Goal: Navigation & Orientation: Find specific page/section

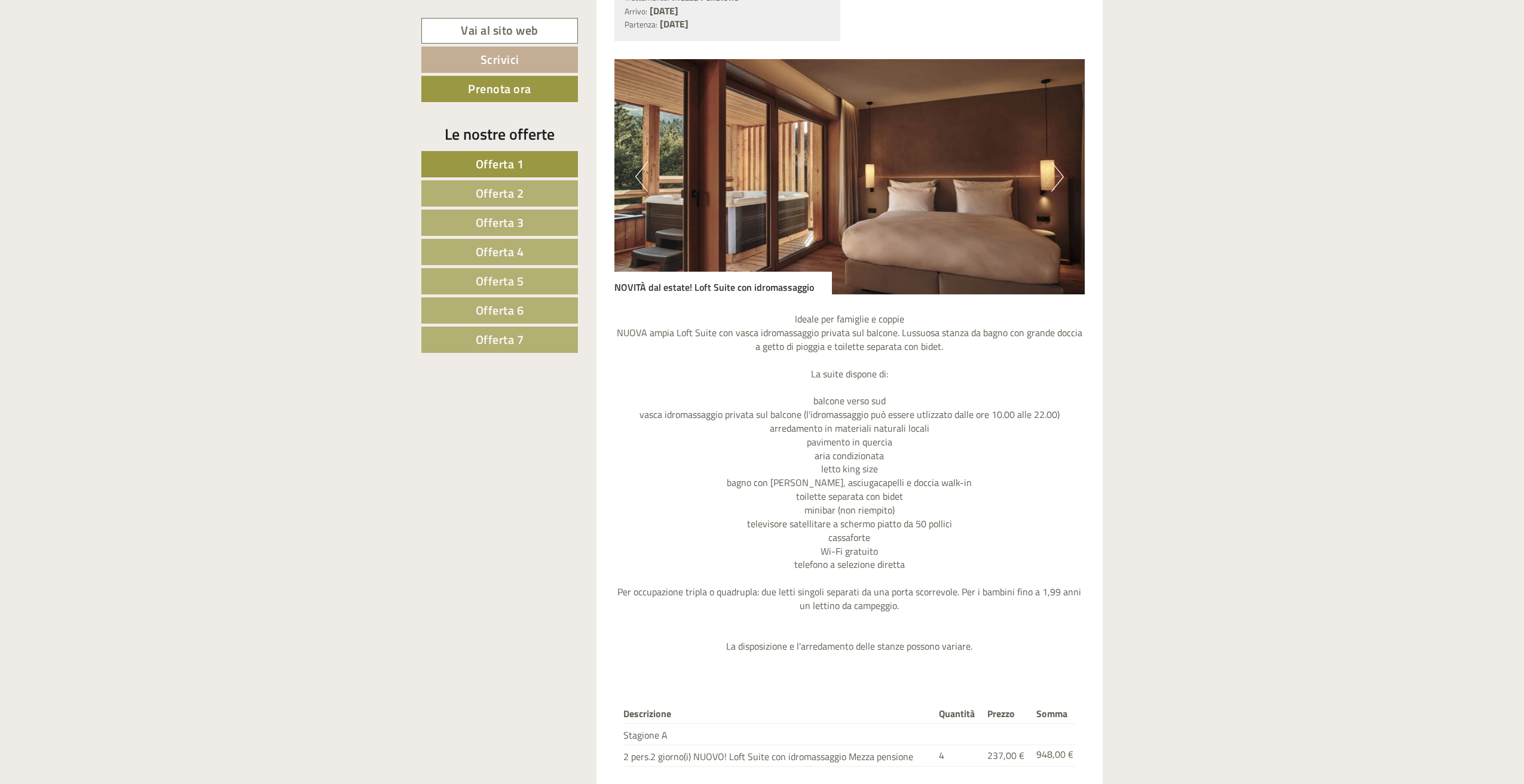
scroll to position [1374, 0]
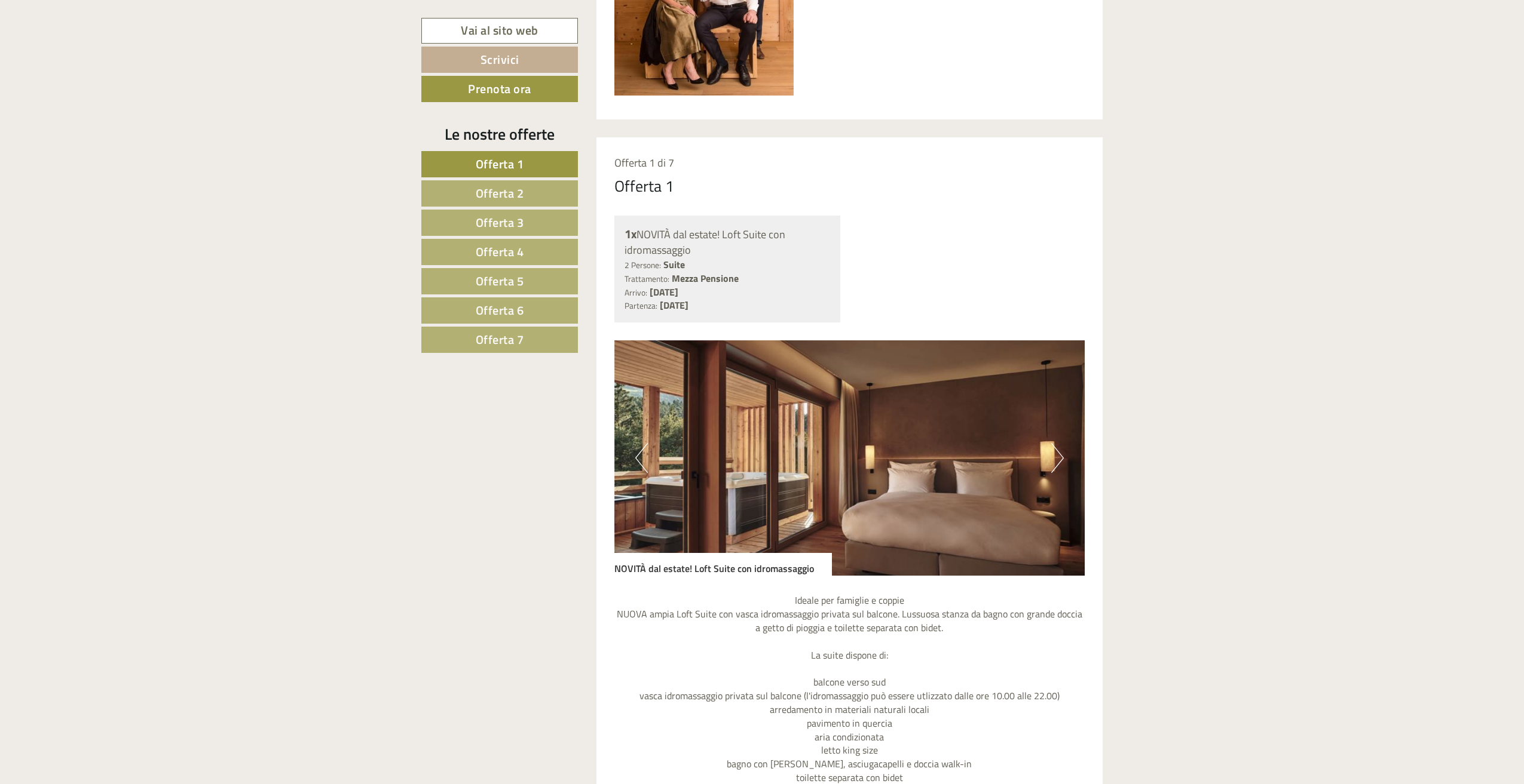
click at [509, 198] on span "Offerta 2" at bounding box center [500, 193] width 49 height 18
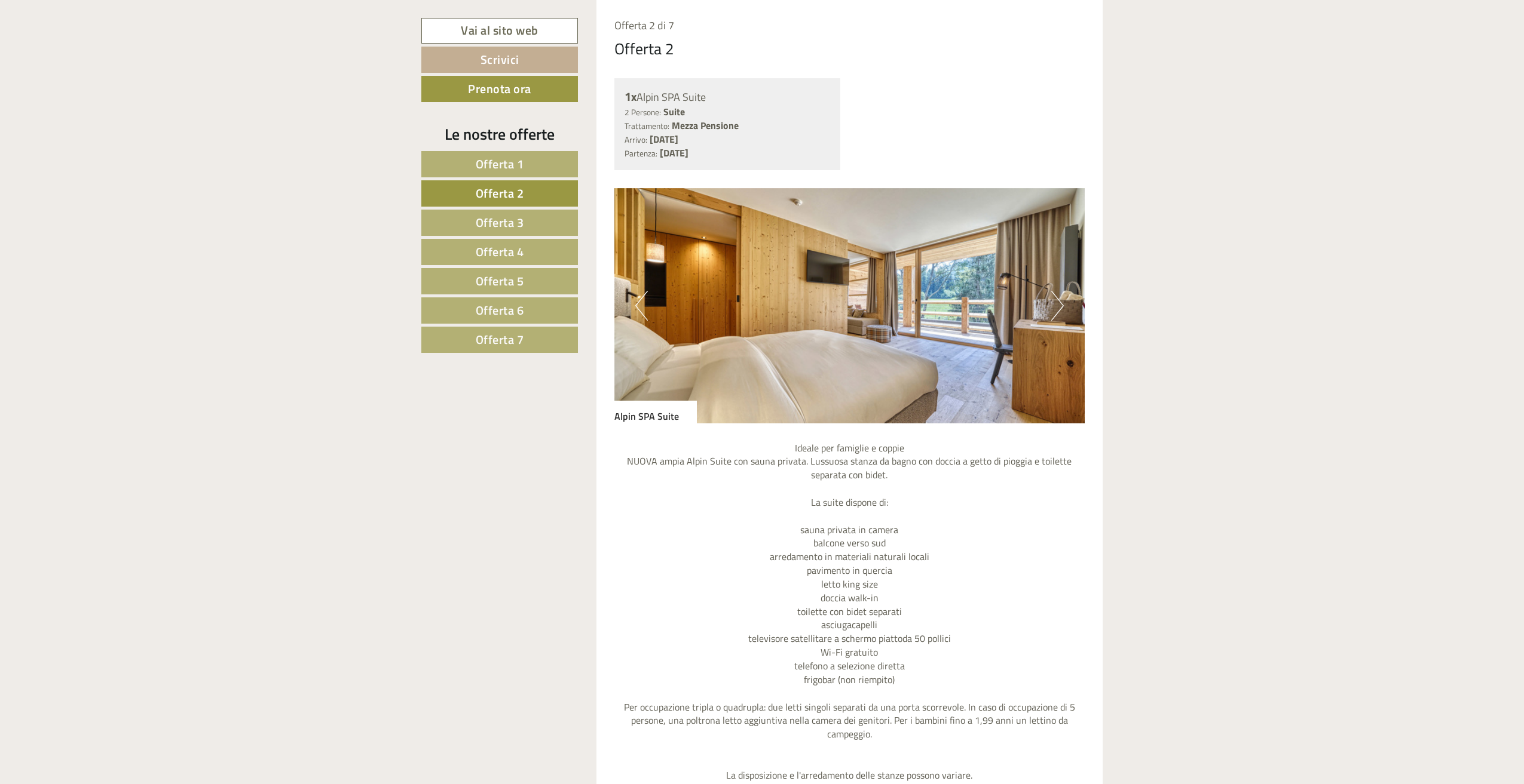
click at [518, 220] on span "Offerta 3" at bounding box center [500, 222] width 49 height 18
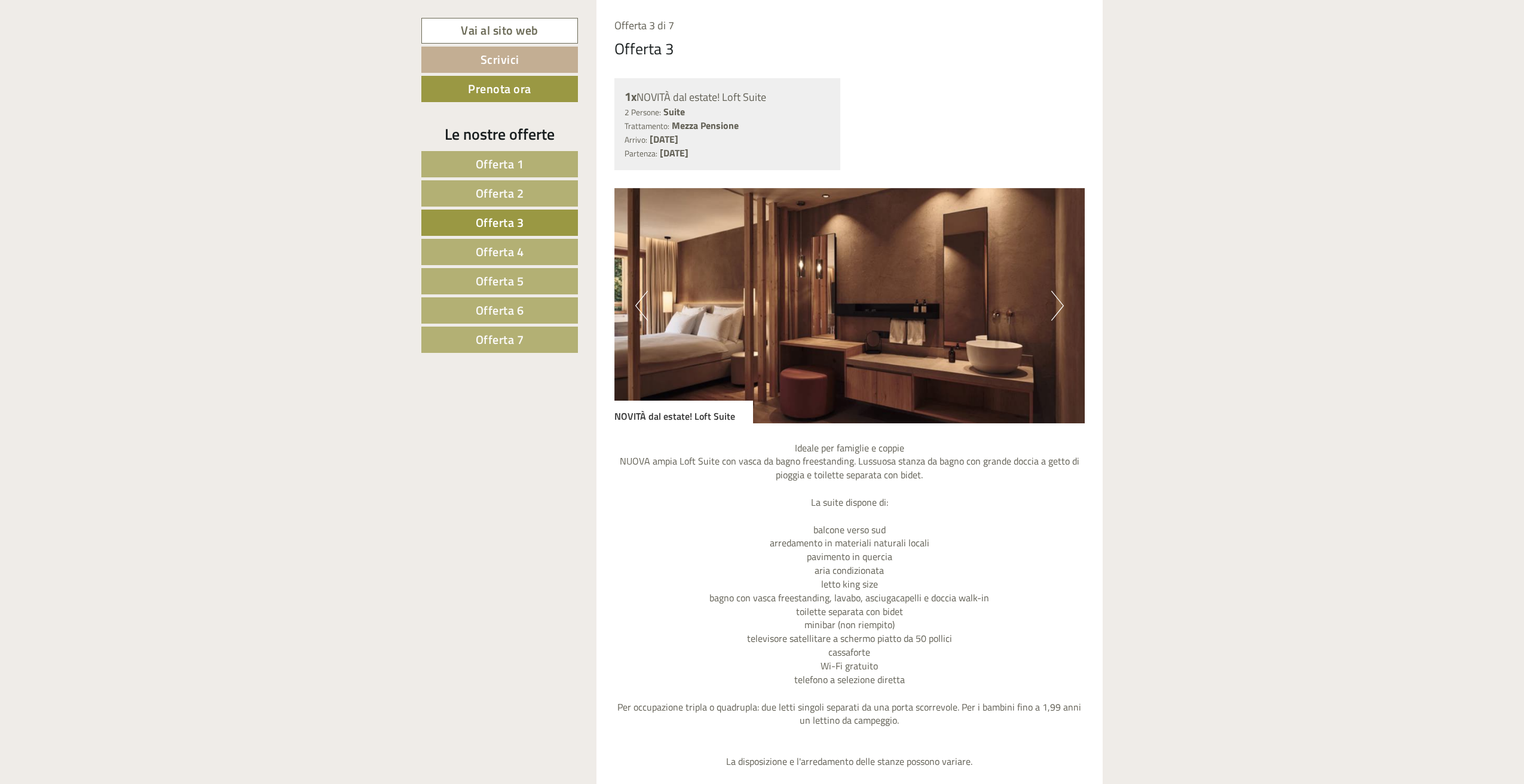
click at [517, 248] on span "Offerta 4" at bounding box center [500, 252] width 49 height 18
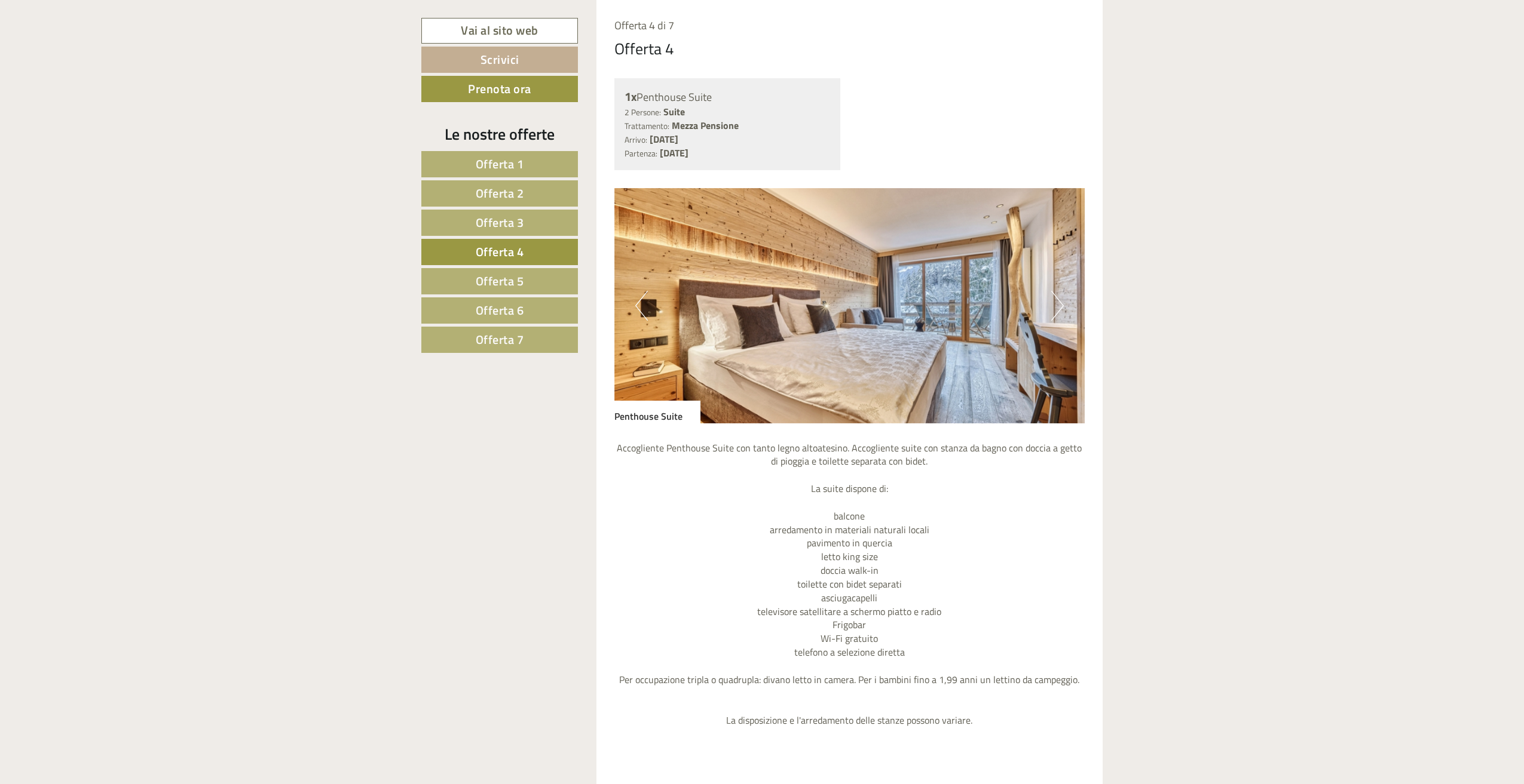
click at [514, 281] on span "Offerta 5" at bounding box center [500, 281] width 49 height 18
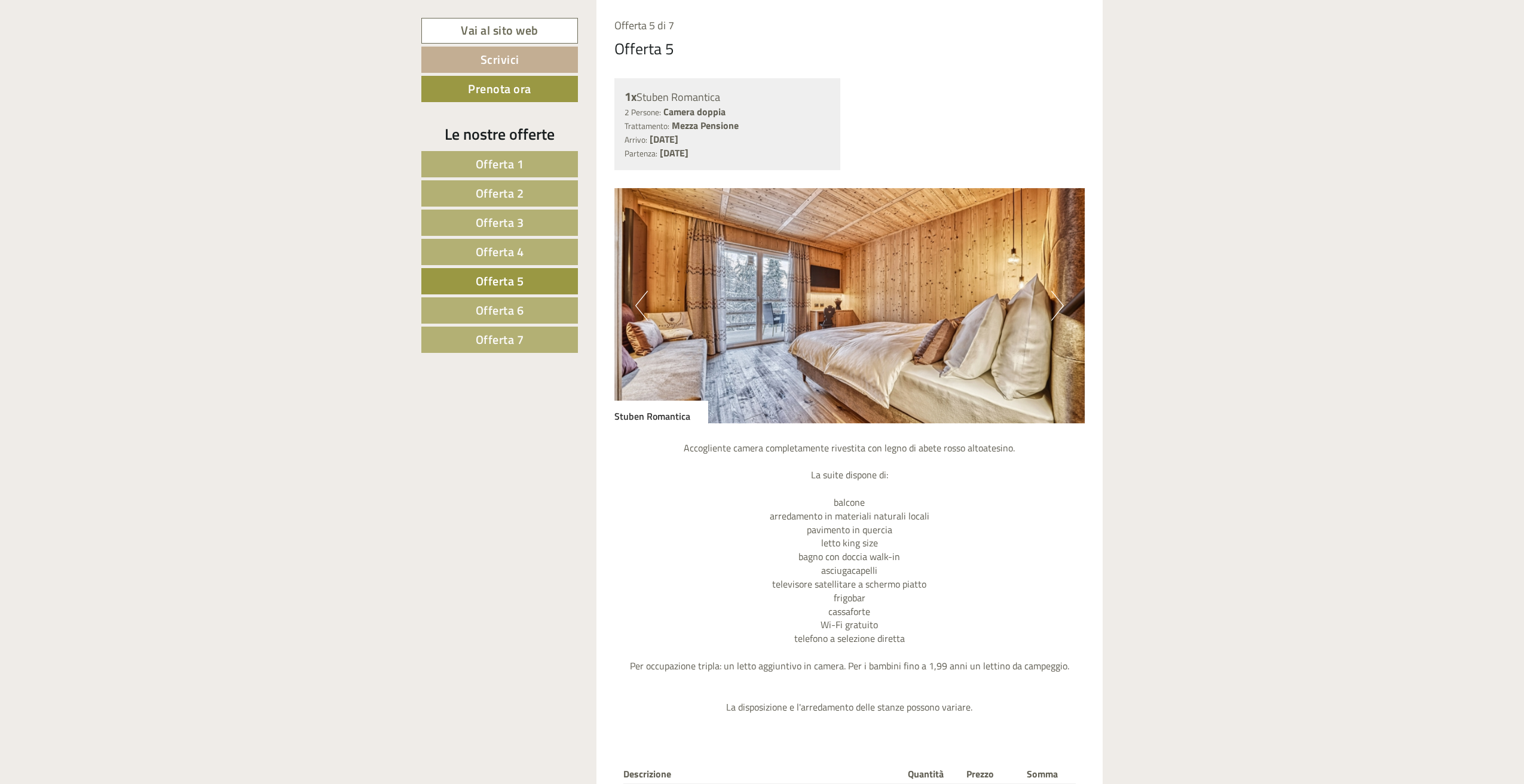
click at [510, 310] on span "Offerta 6" at bounding box center [500, 310] width 49 height 18
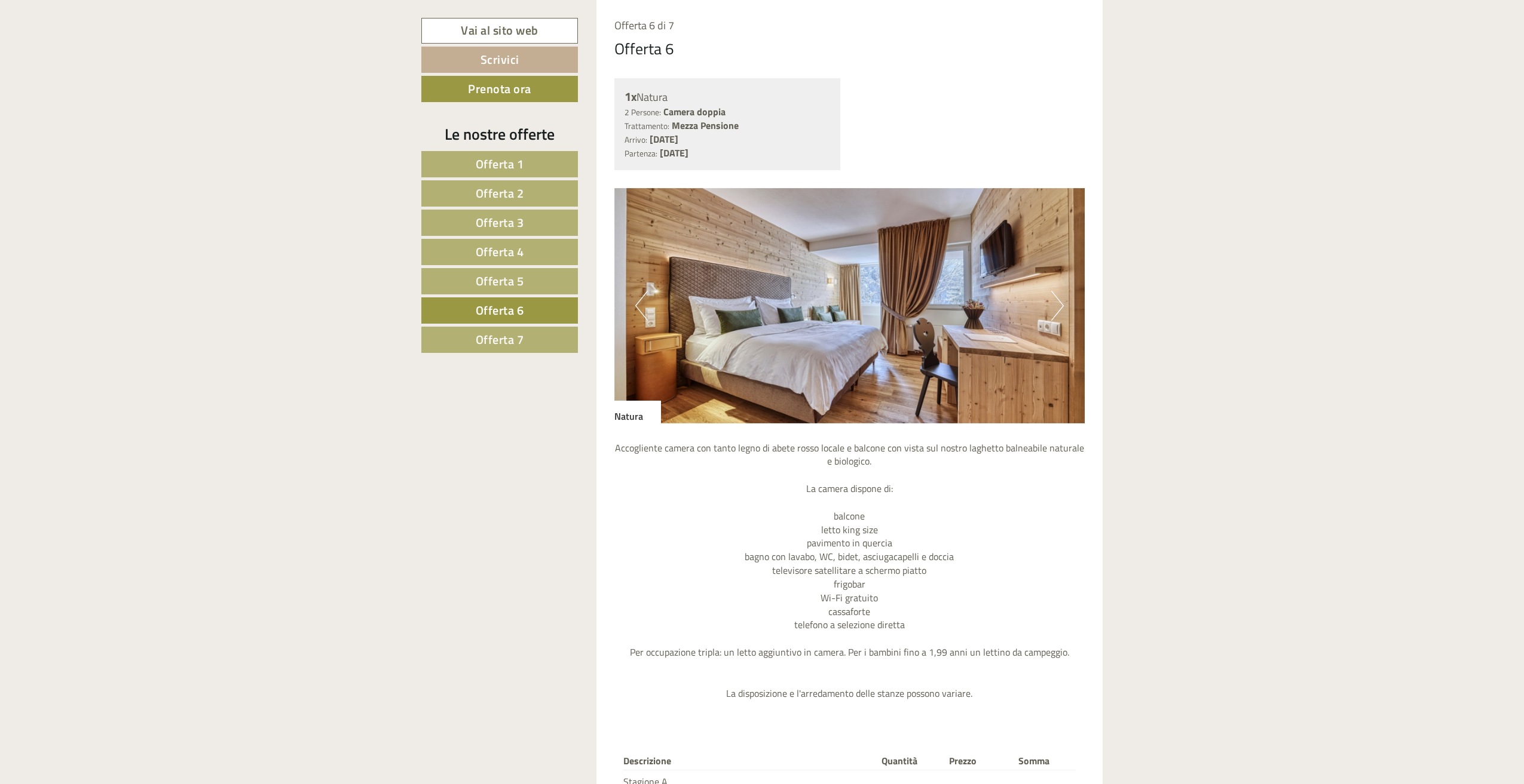
click at [509, 329] on link "Offerta 7" at bounding box center [500, 340] width 157 height 27
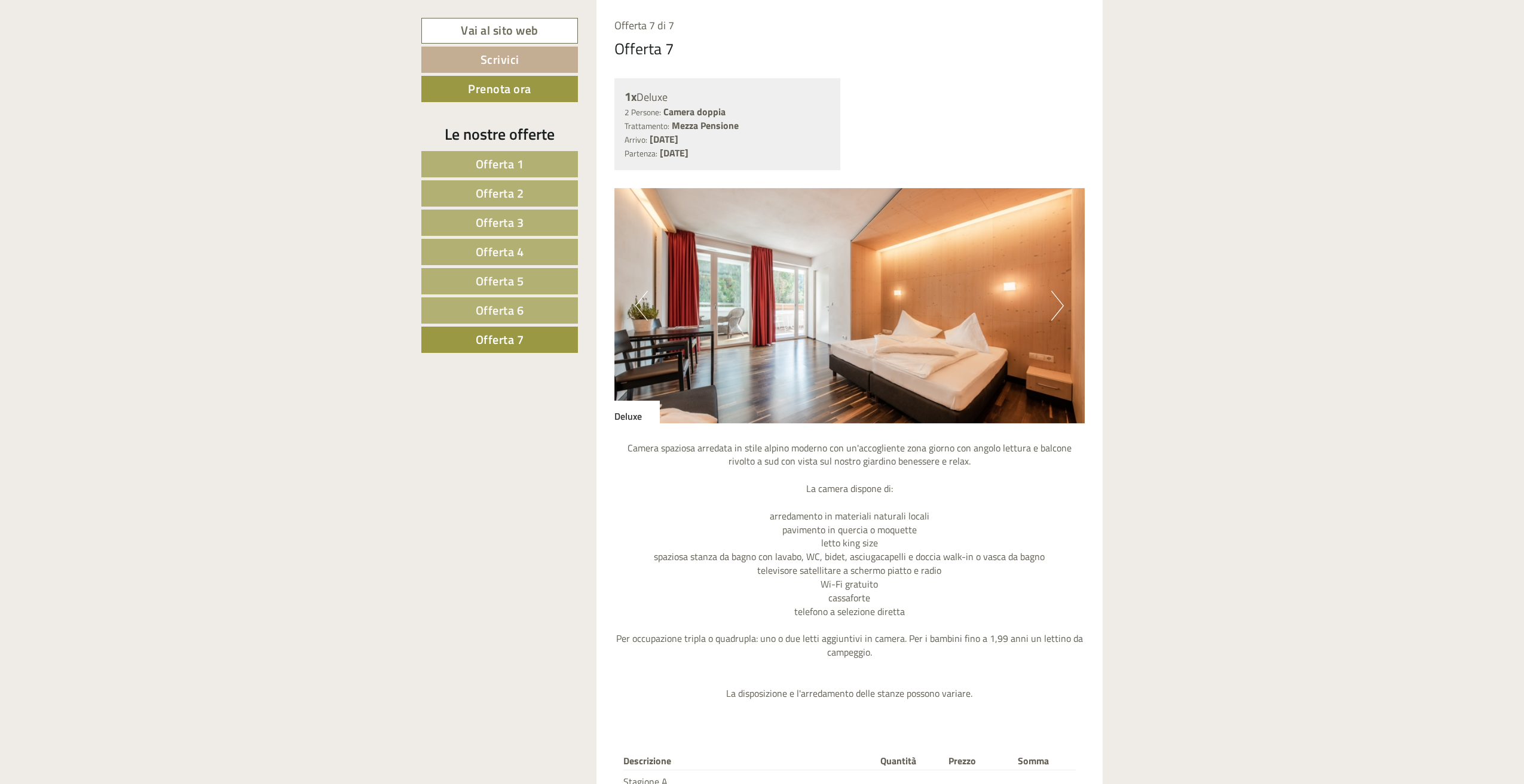
click at [504, 310] on span "Offerta 6" at bounding box center [500, 310] width 49 height 18
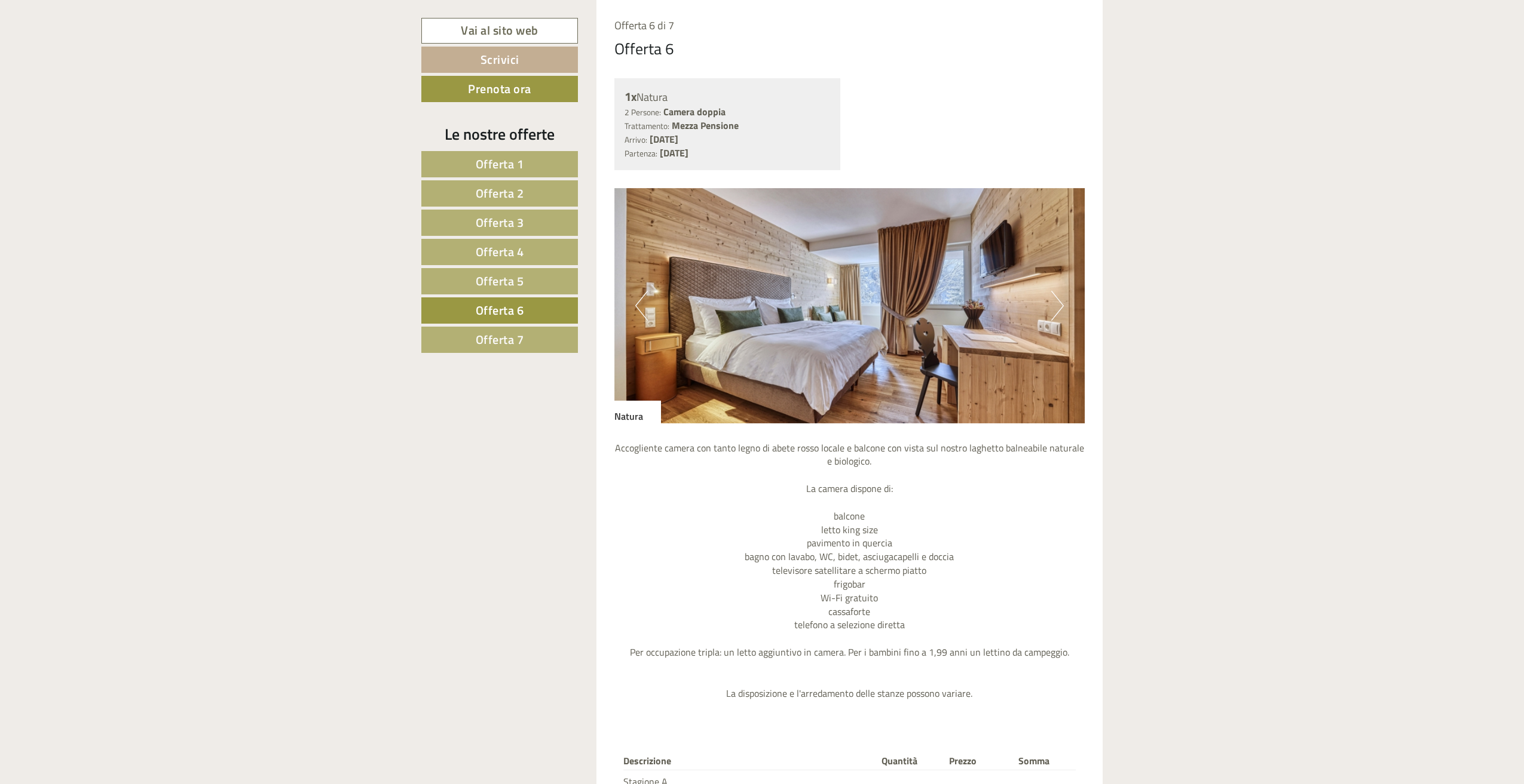
click at [499, 277] on span "Offerta 5" at bounding box center [500, 281] width 49 height 18
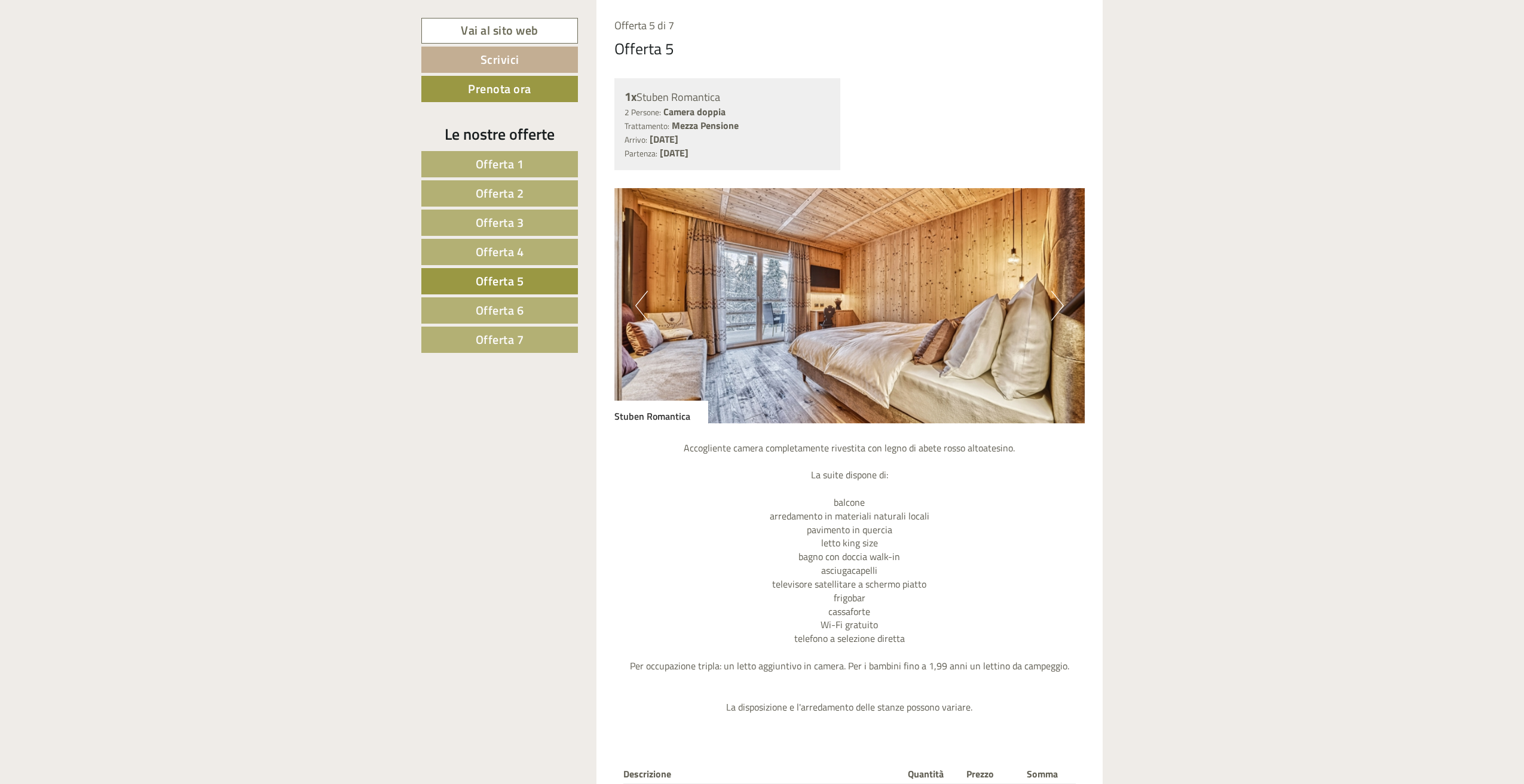
click at [499, 254] on span "Offerta 4" at bounding box center [500, 252] width 49 height 18
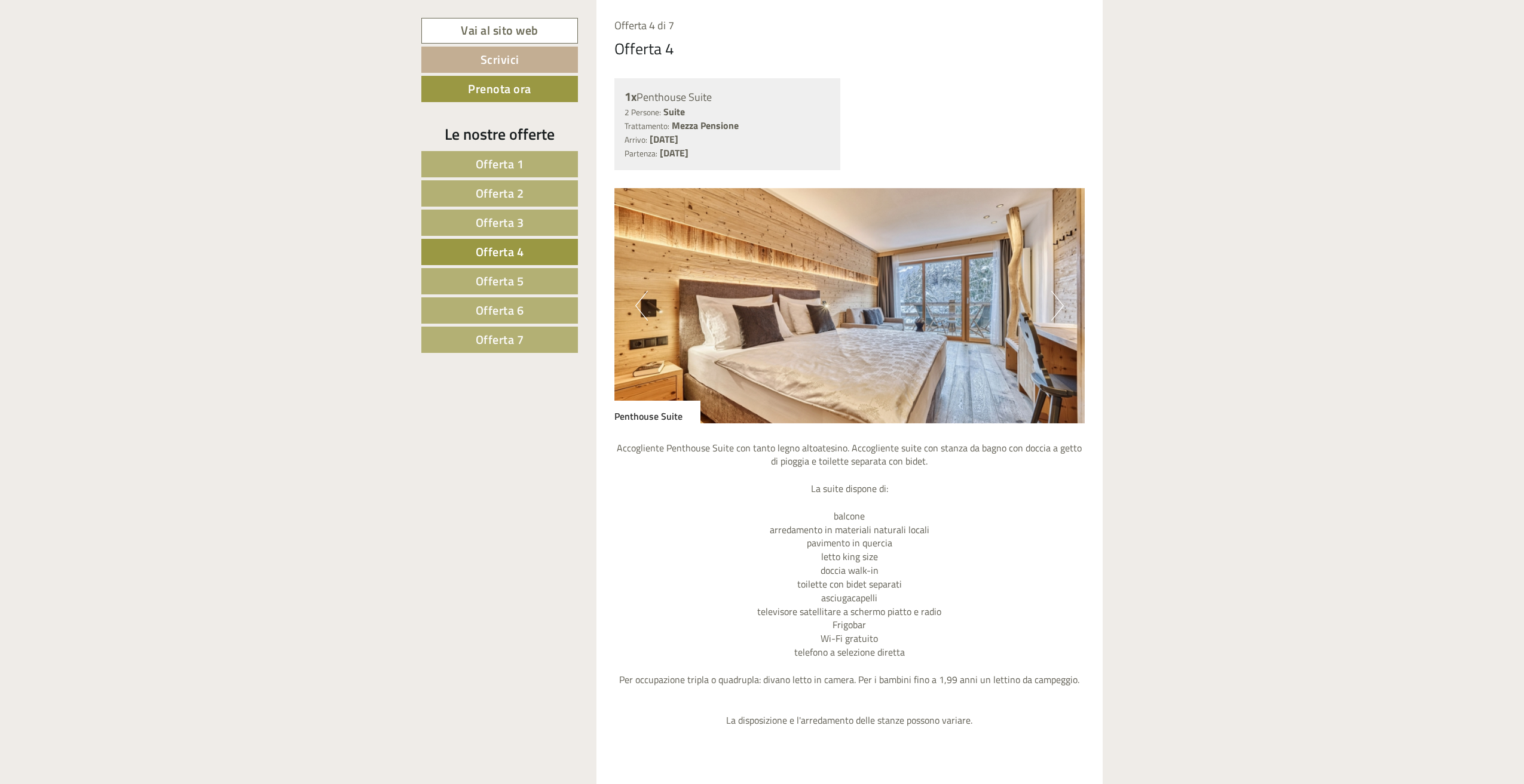
click at [499, 222] on span "Offerta 3" at bounding box center [500, 222] width 49 height 18
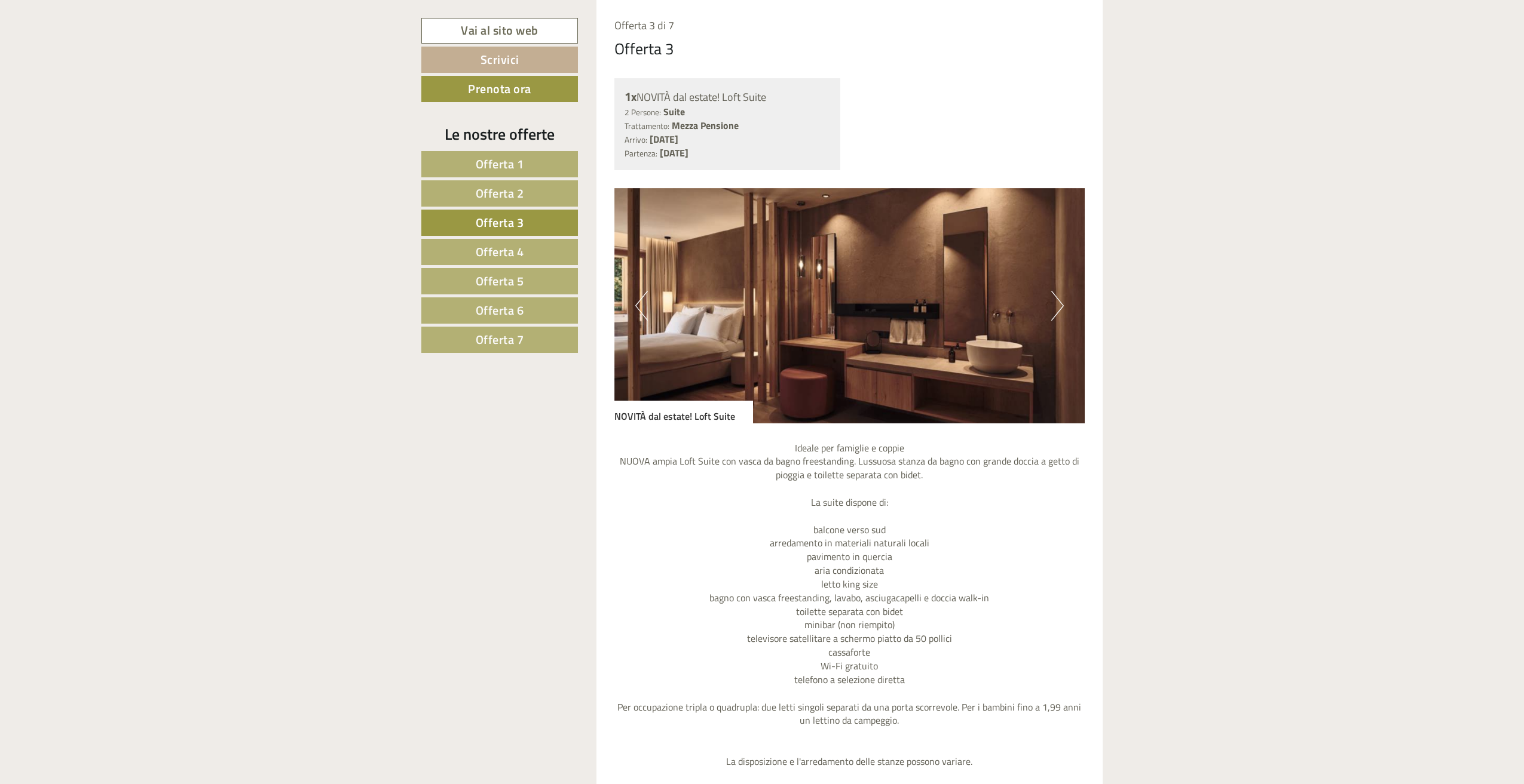
click at [502, 195] on span "Offerta 2" at bounding box center [500, 193] width 49 height 18
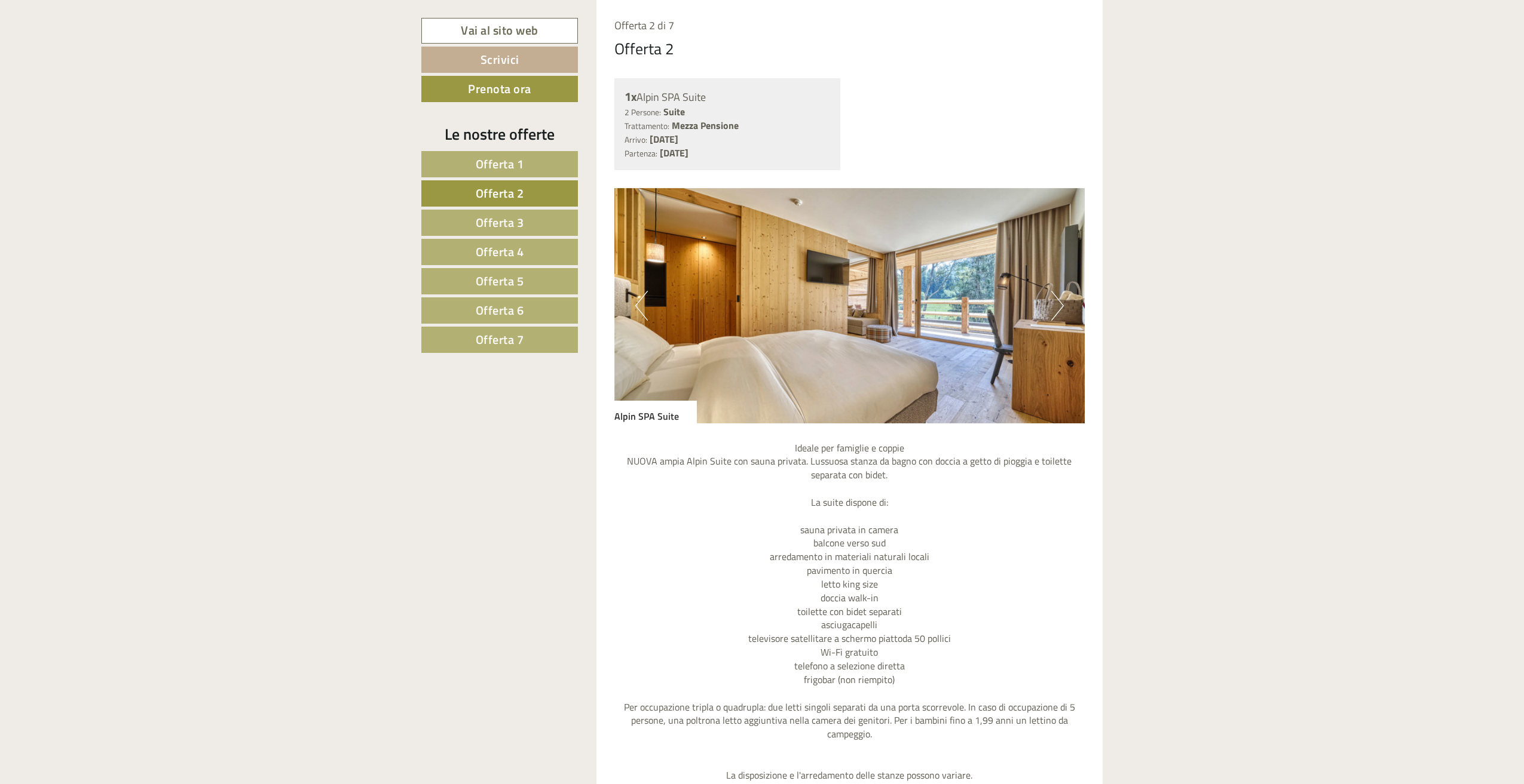
click at [502, 159] on span "Offerta 1" at bounding box center [500, 164] width 49 height 18
